Goal: Information Seeking & Learning: Learn about a topic

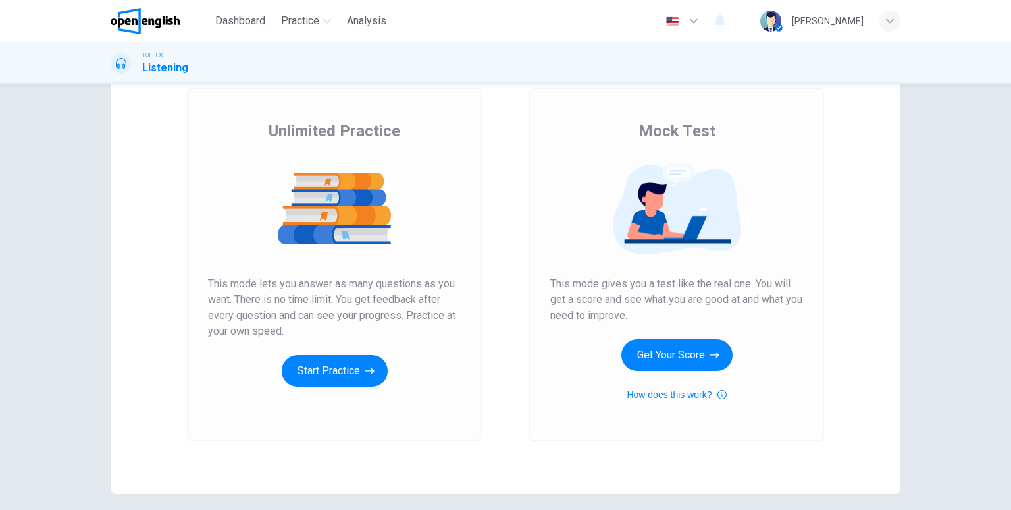
scroll to position [127, 0]
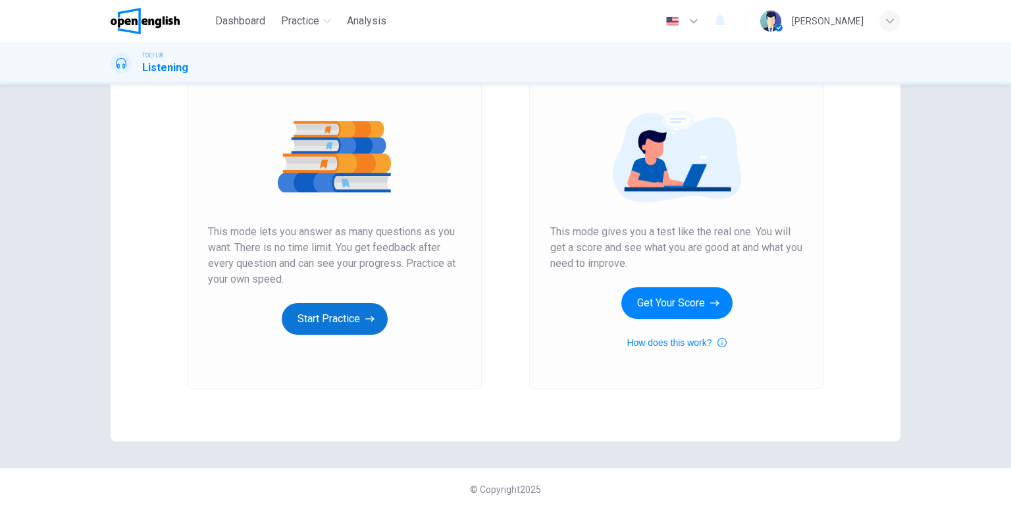
click at [365, 319] on icon "button" at bounding box center [369, 318] width 9 height 13
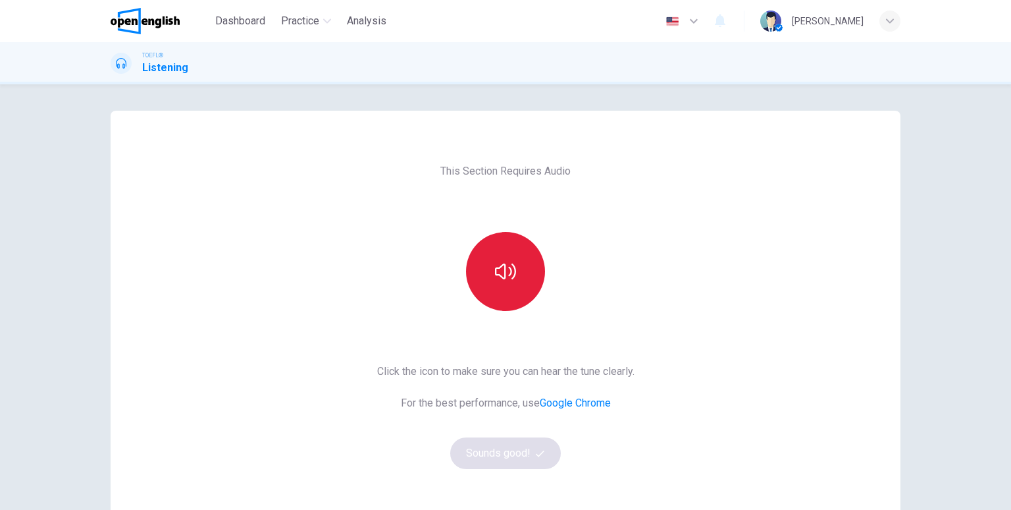
click at [524, 295] on button "button" at bounding box center [505, 271] width 79 height 79
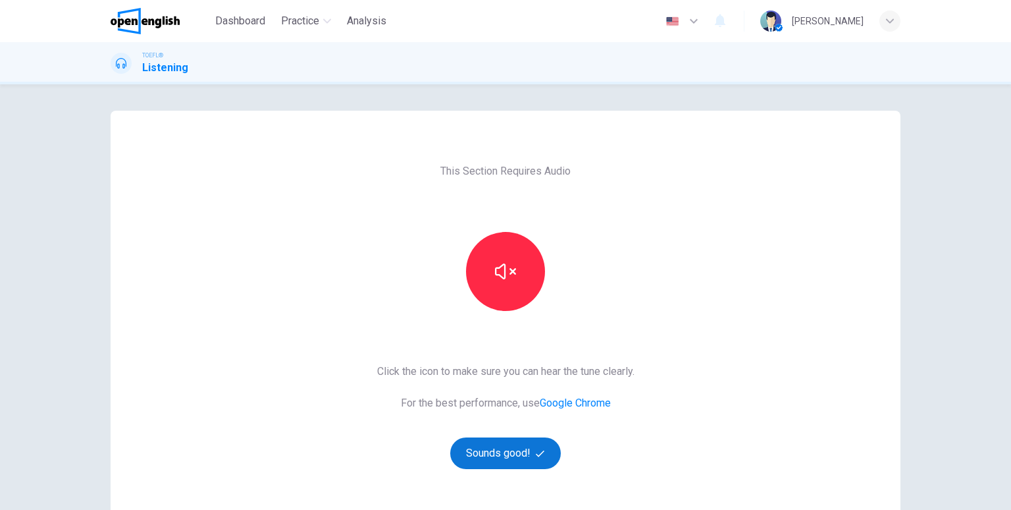
click at [521, 454] on button "Sounds good!" at bounding box center [505, 453] width 111 height 32
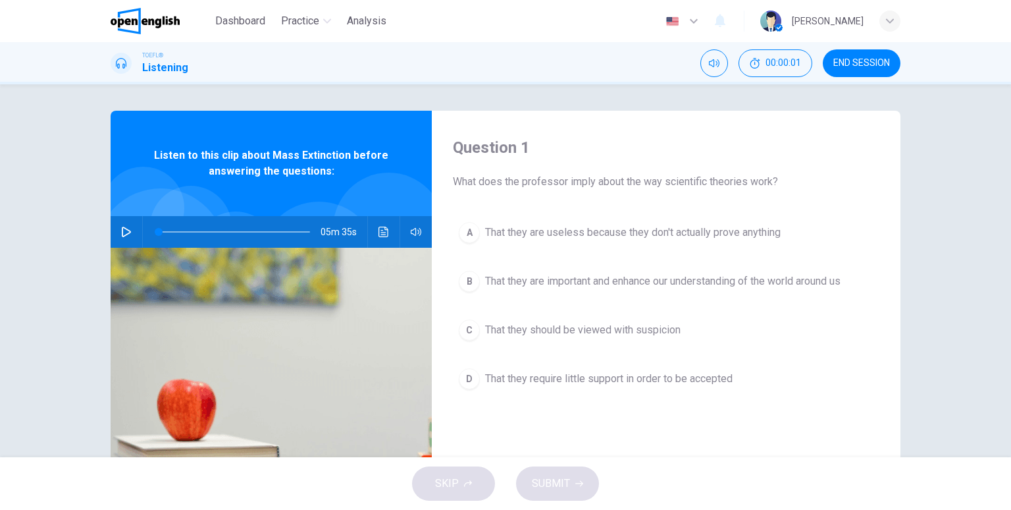
click at [128, 220] on button "button" at bounding box center [126, 232] width 21 height 32
click at [660, 285] on span "That they are important and enhance our understanding of the world around us" at bounding box center [663, 281] width 356 height 16
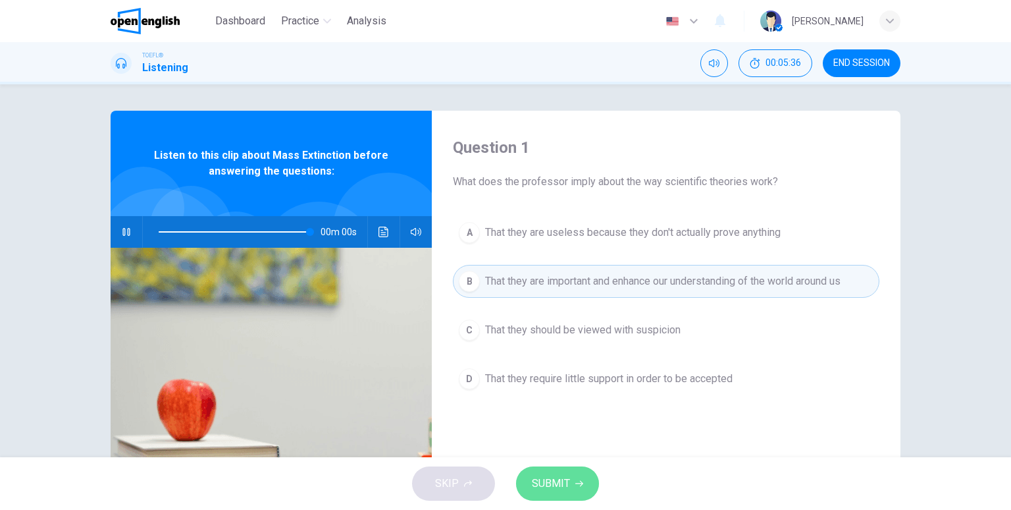
click at [556, 477] on span "SUBMIT" at bounding box center [551, 483] width 38 height 18
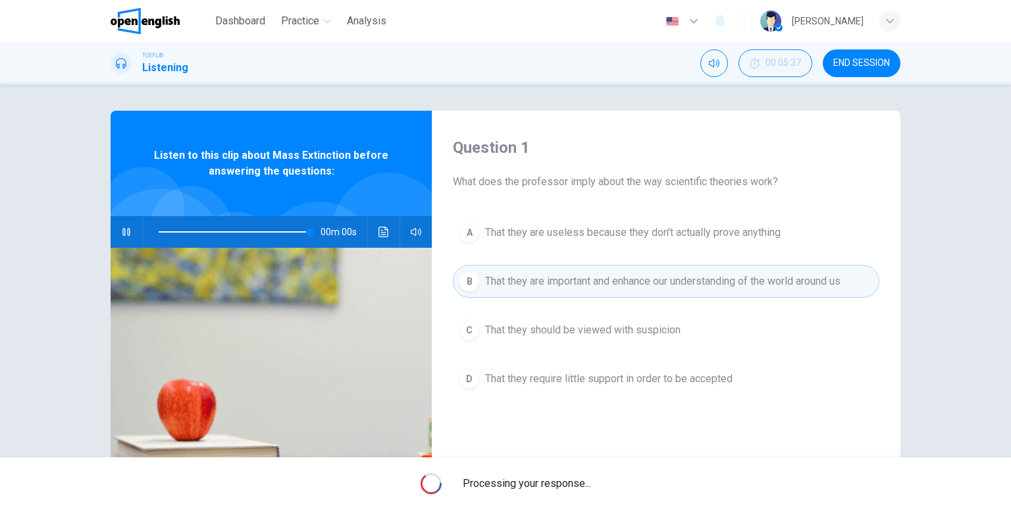
type input "*"
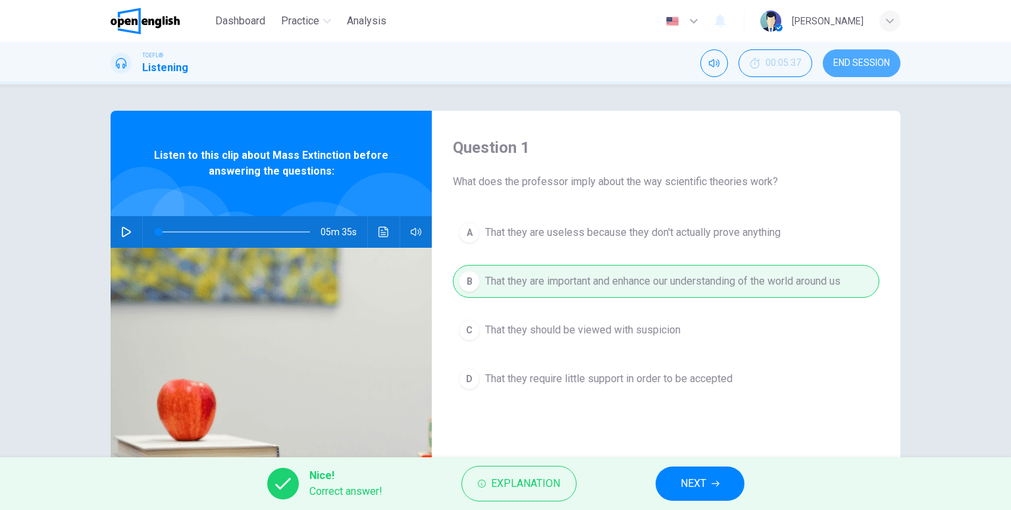
click at [847, 61] on span "END SESSION" at bounding box center [862, 63] width 57 height 11
